Goal: Information Seeking & Learning: Learn about a topic

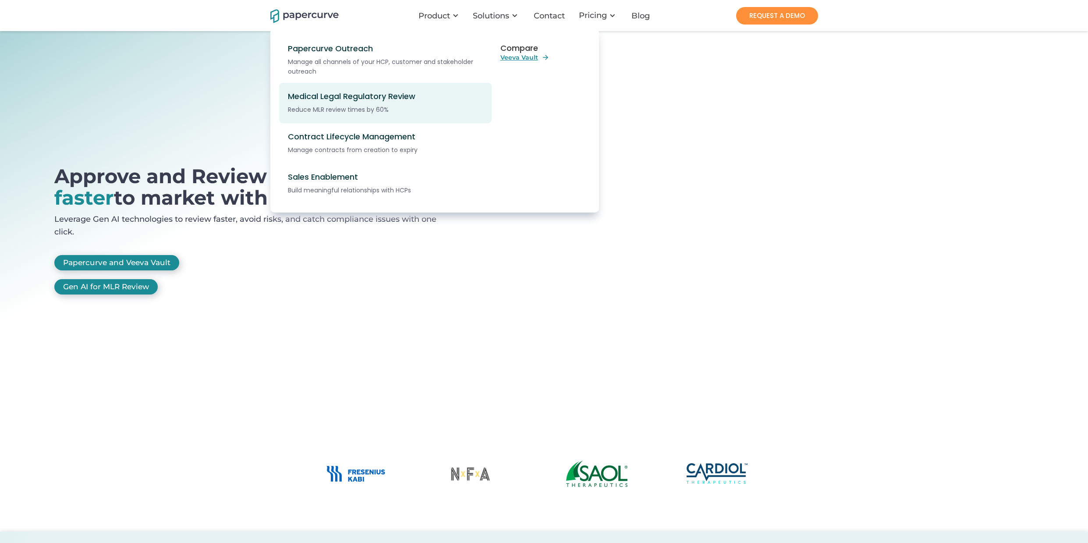
click at [360, 98] on div "Medical Legal Regulatory Review" at bounding box center [390, 97] width 205 height 10
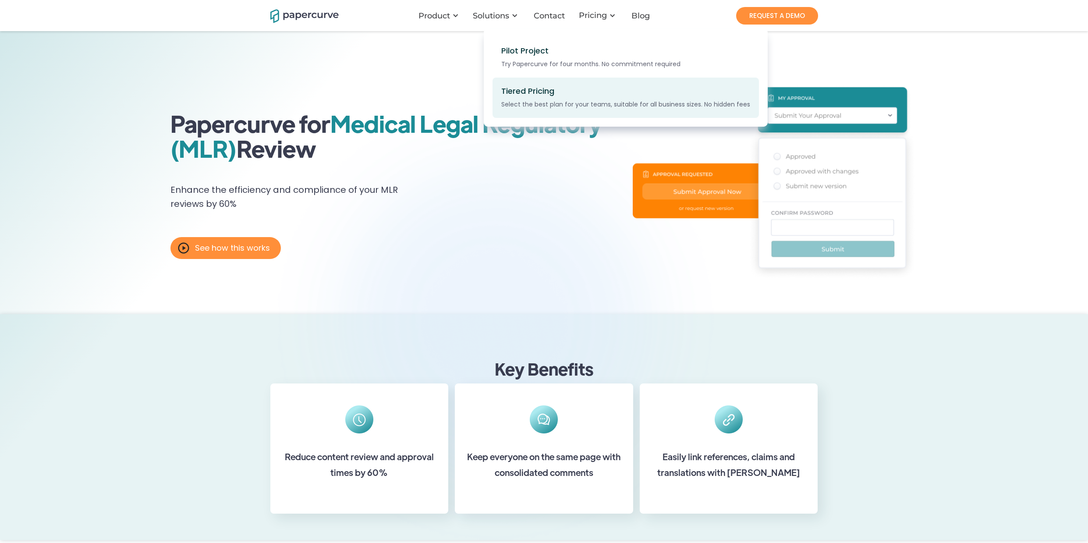
click at [518, 93] on div "Tiered Pricing" at bounding box center [527, 91] width 53 height 10
